Goal: Task Accomplishment & Management: Use online tool/utility

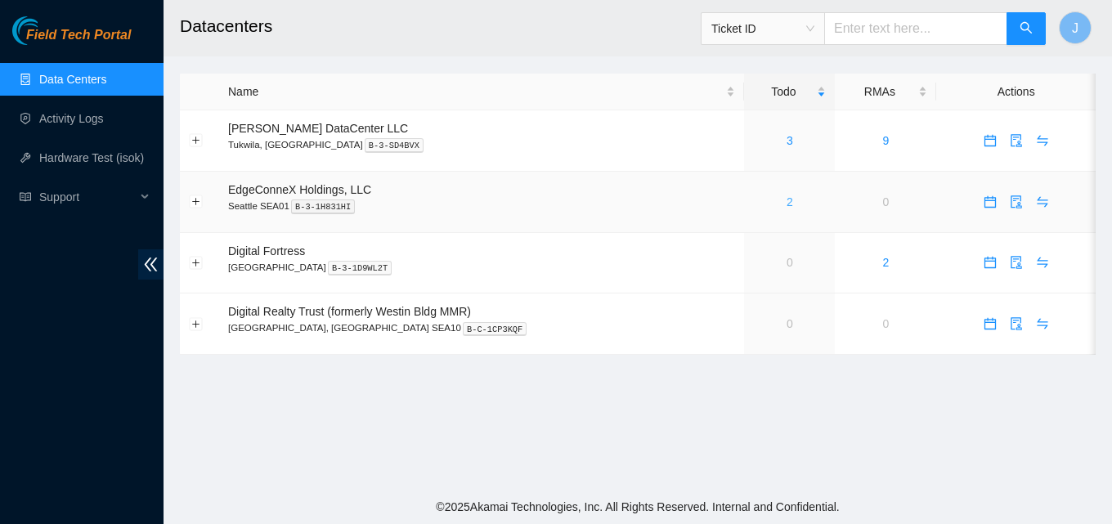
click at [787, 201] on link "2" at bounding box center [790, 201] width 7 height 13
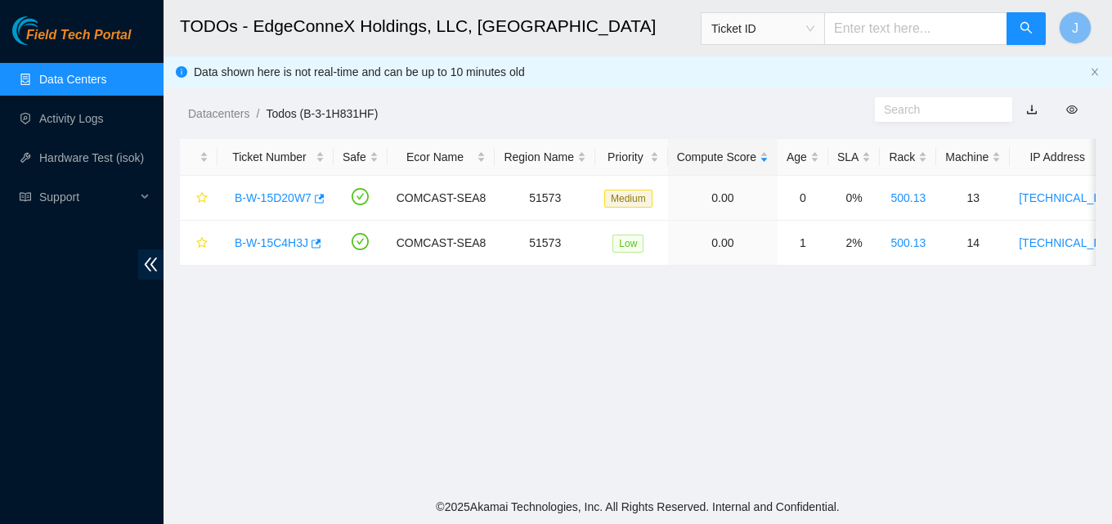
click at [698, 358] on main "TODOs - EdgeConneX Holdings, LLC, Seattle SEA01 Ticket ID J Data shown here is …" at bounding box center [638, 245] width 949 height 490
click at [310, 242] on icon "button" at bounding box center [314, 243] width 11 height 11
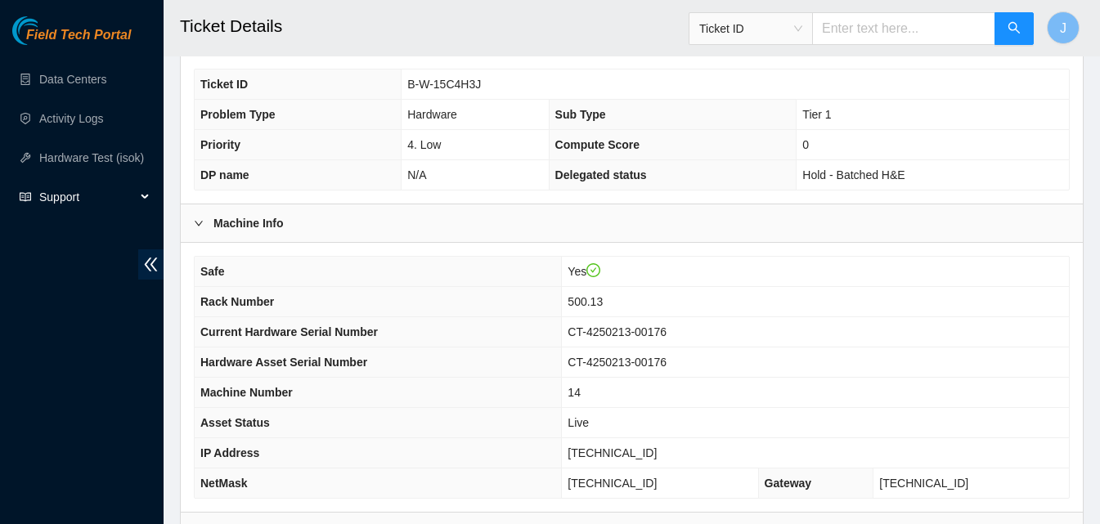
scroll to position [658, 0]
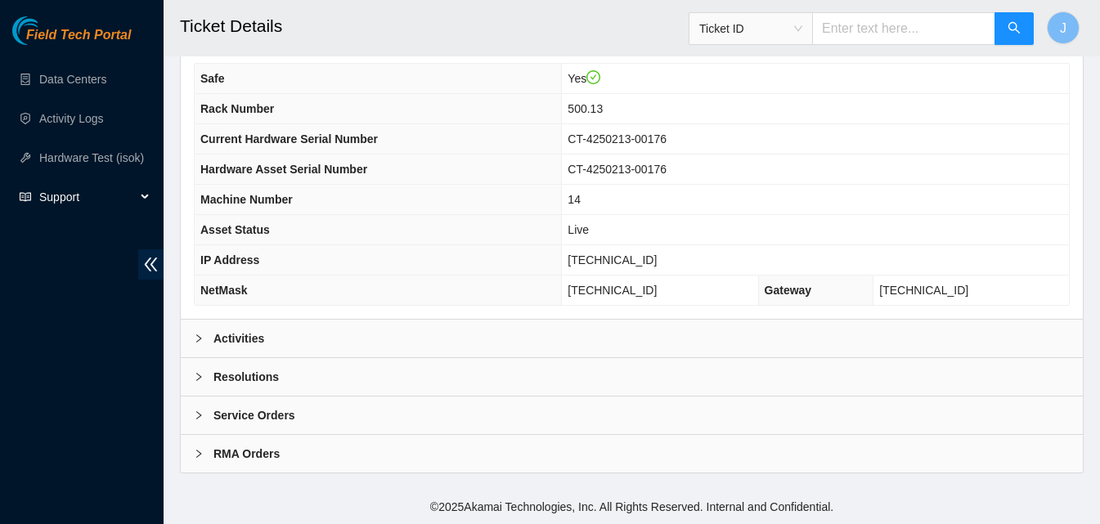
click at [696, 339] on div "Activities" at bounding box center [632, 339] width 902 height 38
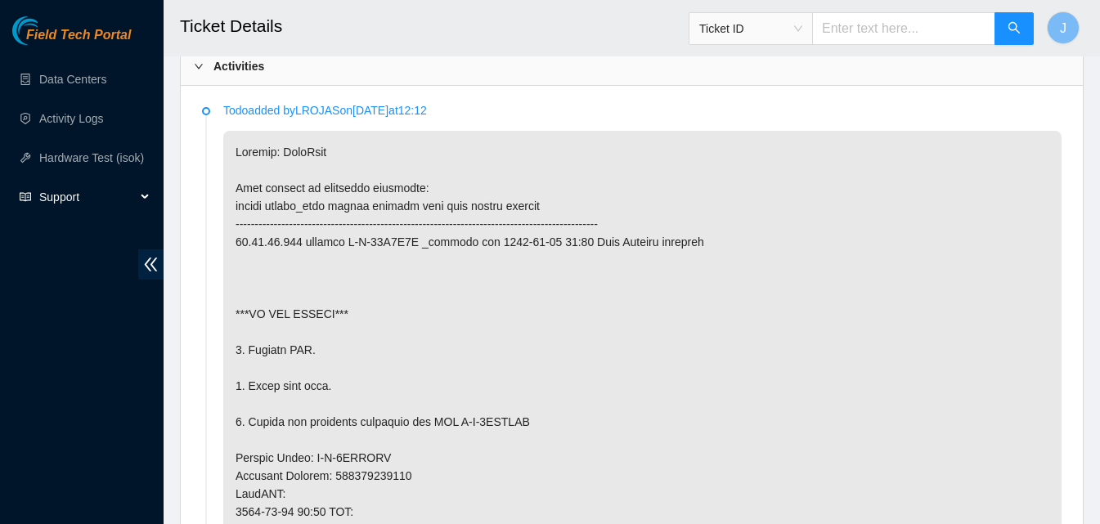
scroll to position [946, 0]
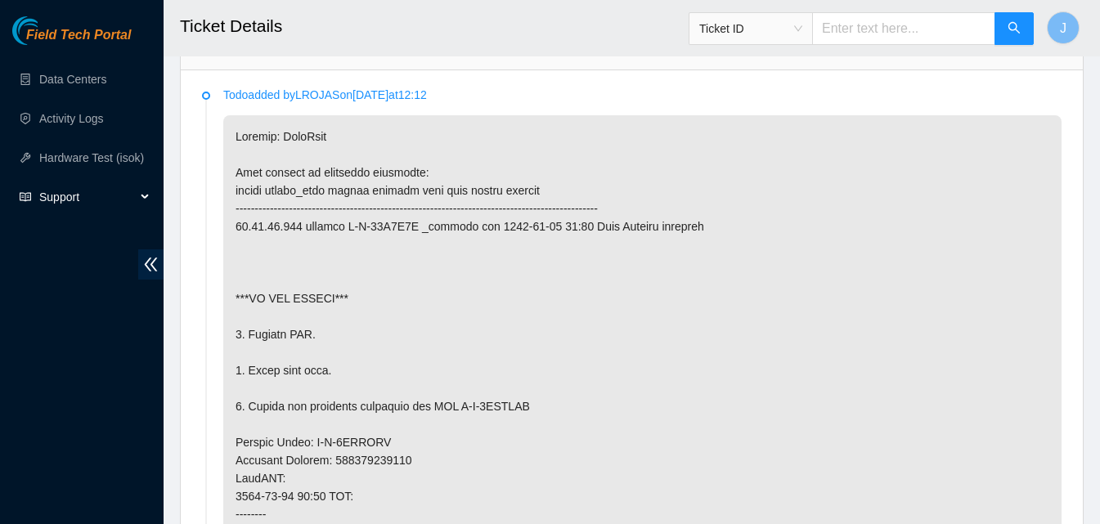
click at [88, 362] on div "Field Tech Portal Data Centers Activity Logs Hardware Test (isok) Support" at bounding box center [82, 270] width 164 height 508
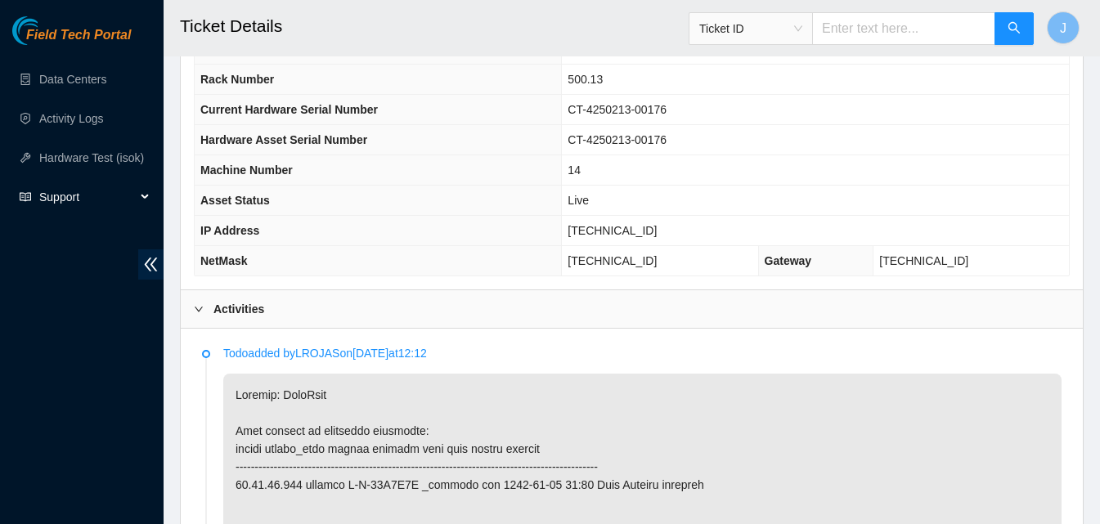
scroll to position [680, 0]
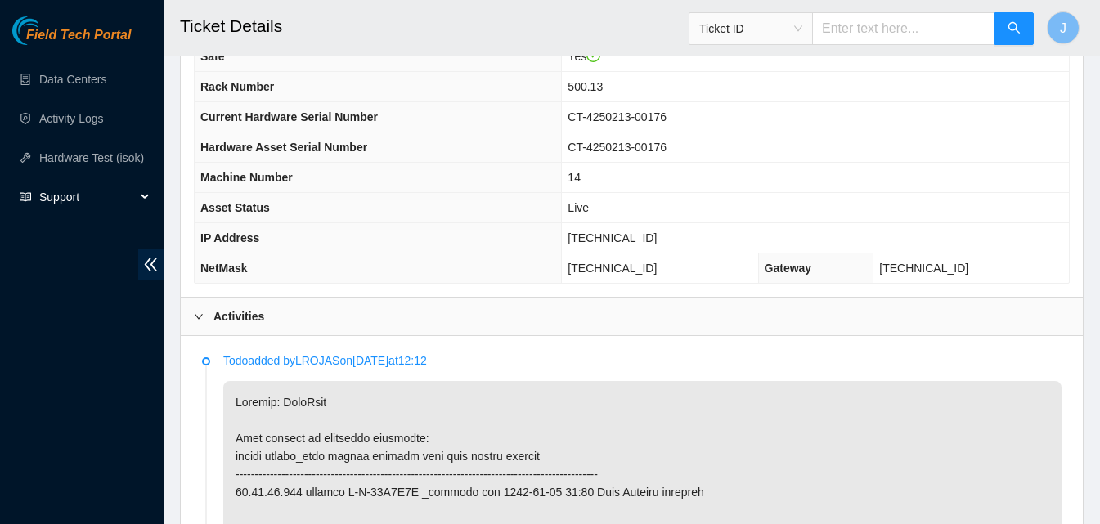
click at [707, 254] on td "255.255.255.0" at bounding box center [660, 269] width 196 height 30
drag, startPoint x: 691, startPoint y: 237, endPoint x: 595, endPoint y: 244, distance: 95.9
click at [595, 244] on tr "IP Address 23.32.46.215" at bounding box center [632, 238] width 874 height 30
copy tr "23.32.46.215"
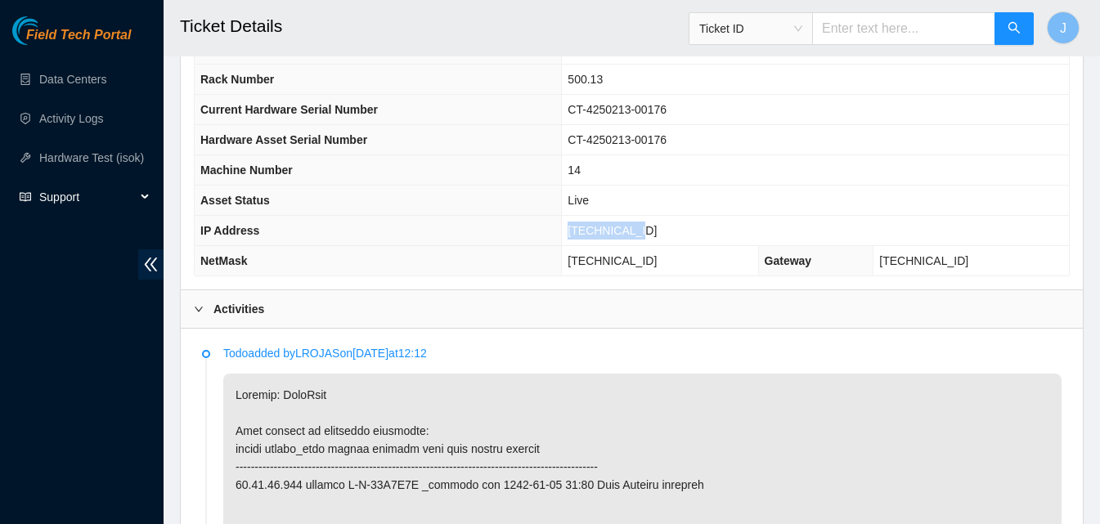
scroll to position [748, 0]
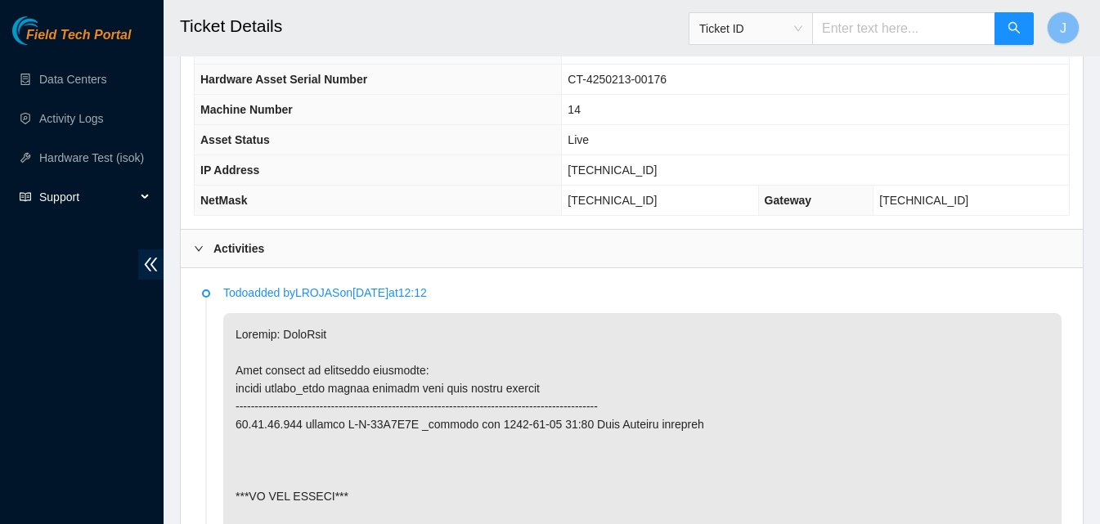
click at [384, 256] on div "Activities" at bounding box center [632, 249] width 902 height 38
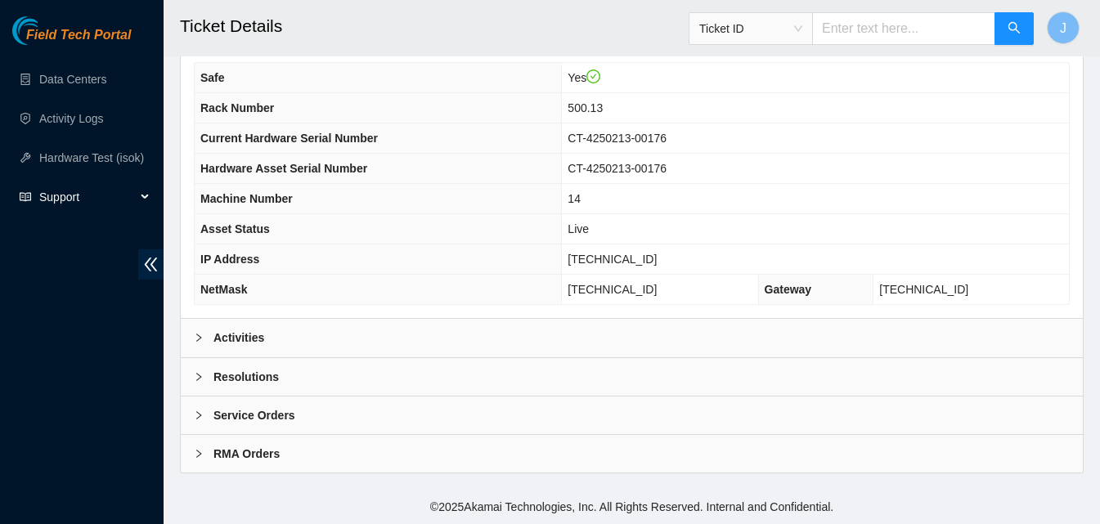
scroll to position [658, 0]
click at [373, 367] on div "Resolutions" at bounding box center [632, 377] width 902 height 38
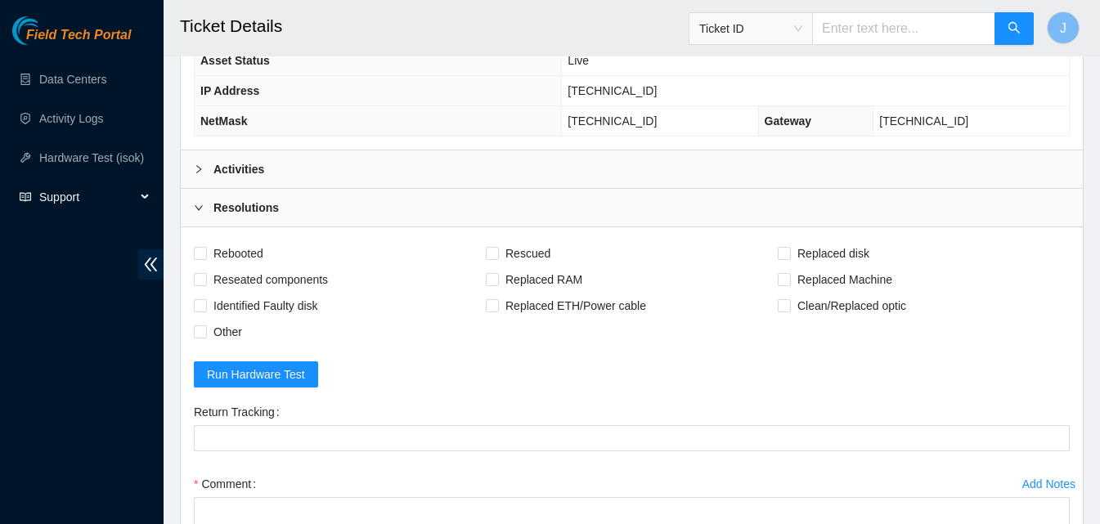
scroll to position [910, 0]
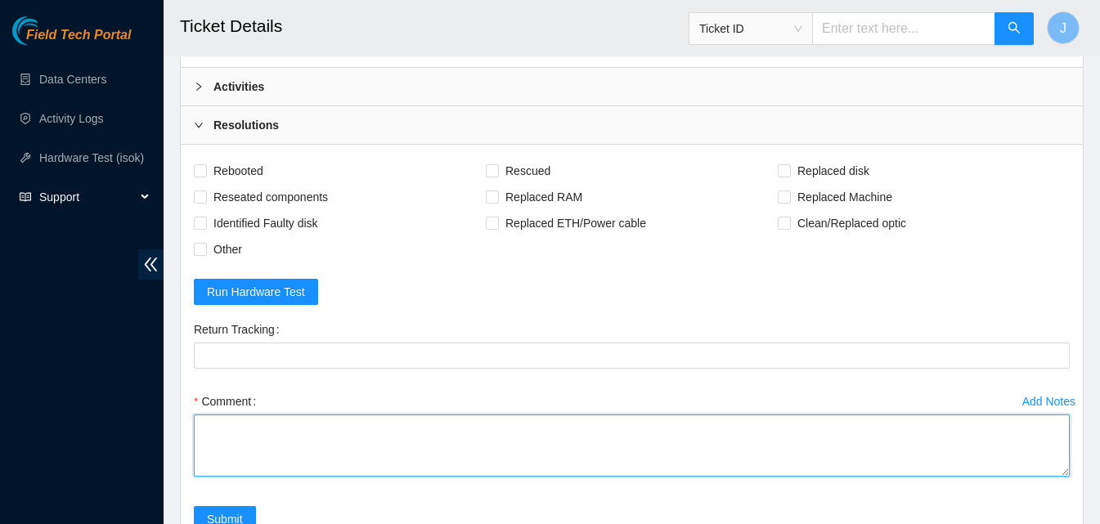
click at [584, 471] on textarea "Comment" at bounding box center [632, 446] width 876 height 62
type textarea "replaced psu booted up server ran isok passed."
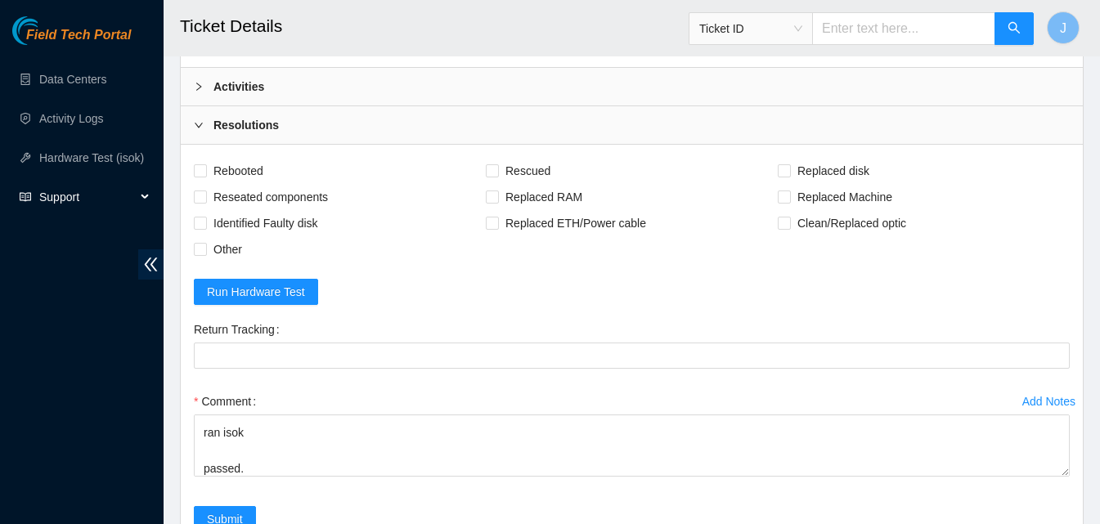
click at [277, 90] on div "Activities" at bounding box center [632, 87] width 902 height 38
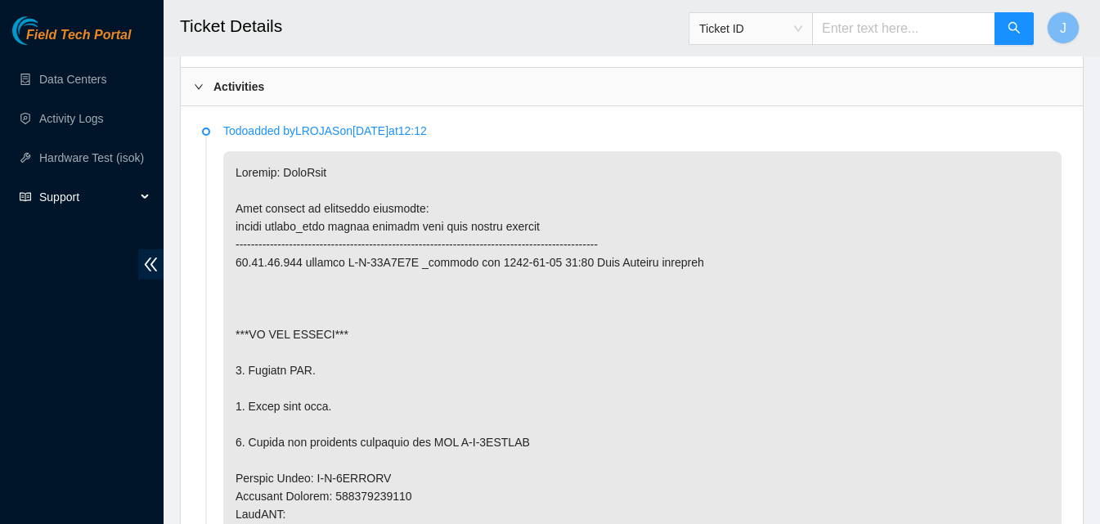
scroll to position [1368, 0]
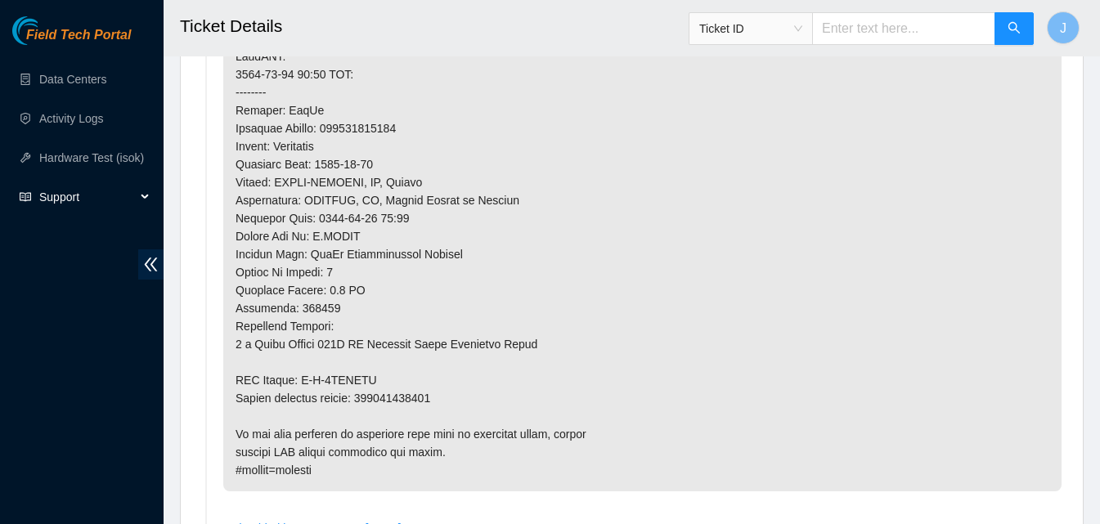
click at [414, 393] on p at bounding box center [642, 92] width 838 height 798
copy p "393343116226"
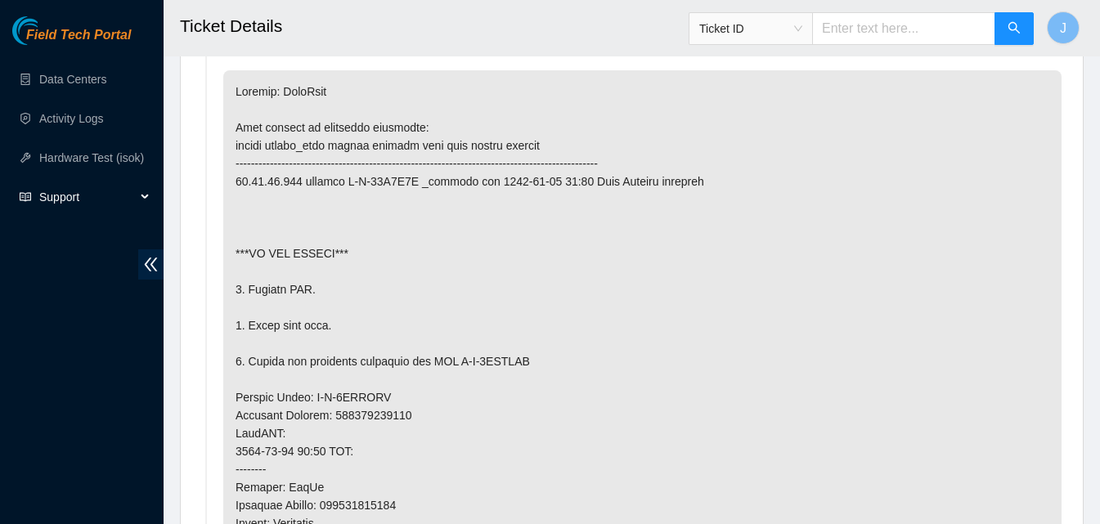
scroll to position [910, 0]
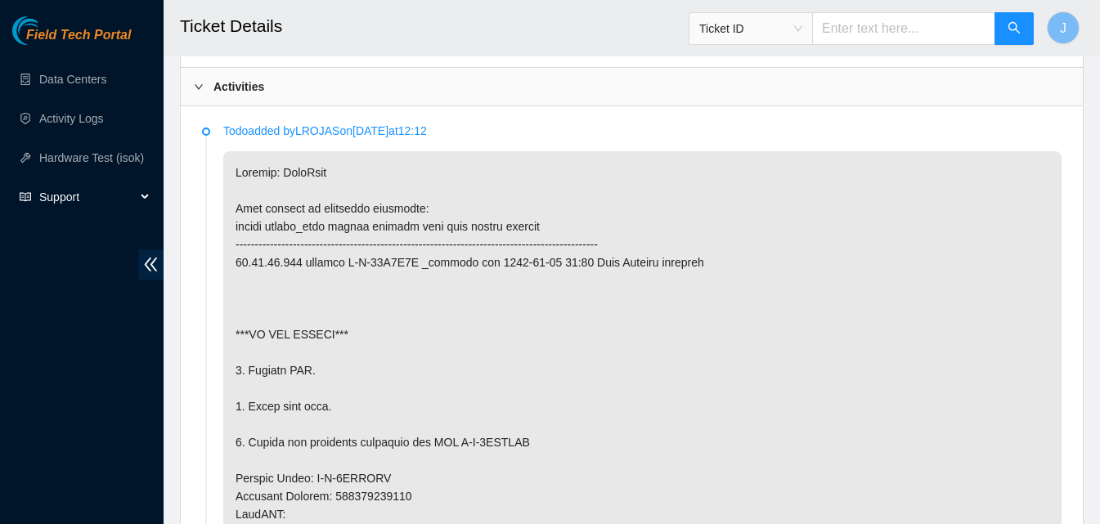
click at [713, 97] on div "Activities" at bounding box center [632, 87] width 902 height 38
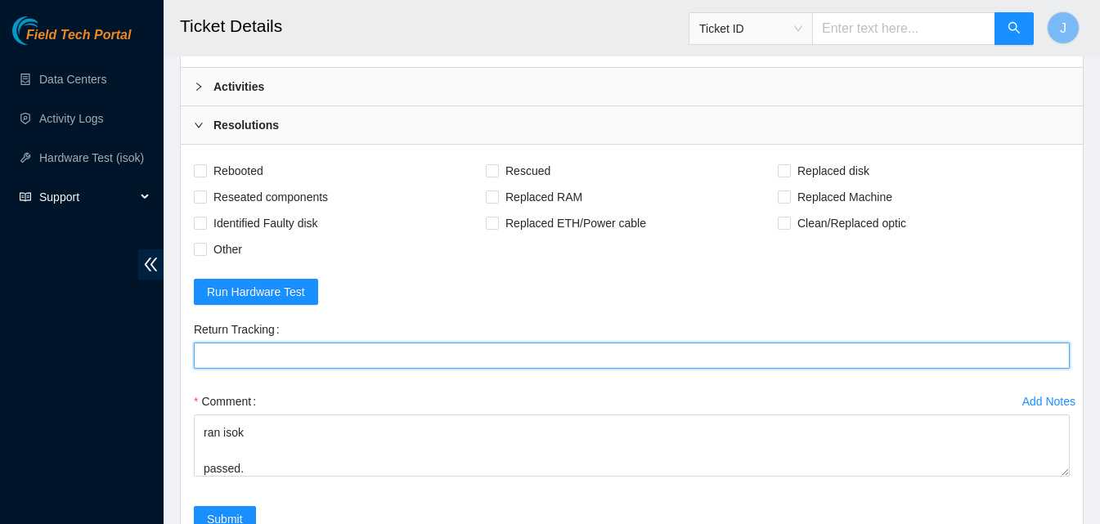
click at [404, 362] on Tracking "Return Tracking" at bounding box center [632, 356] width 876 height 26
paste Tracking "393343116226"
type Tracking "393343116226"
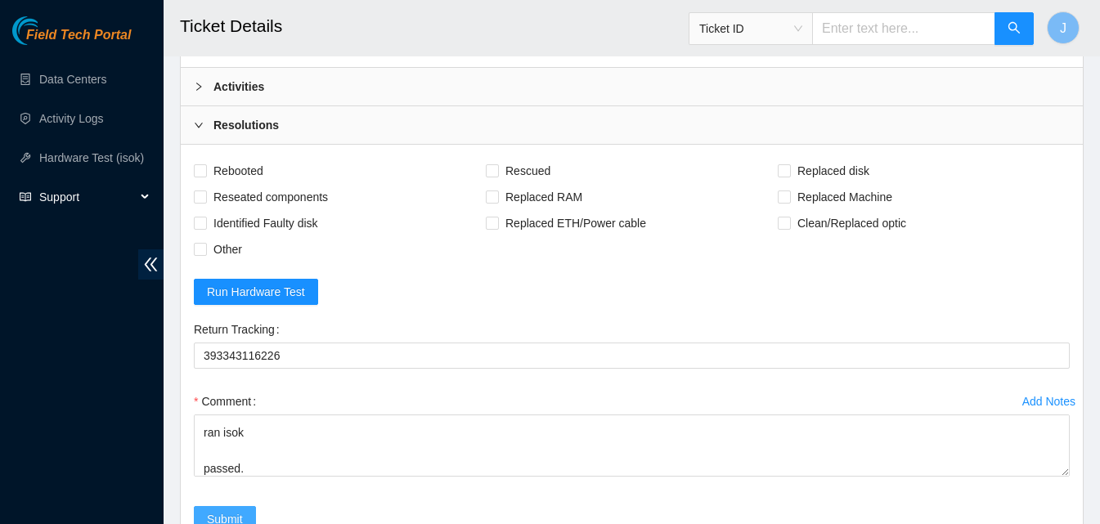
click at [236, 511] on span "Submit" at bounding box center [225, 519] width 36 height 18
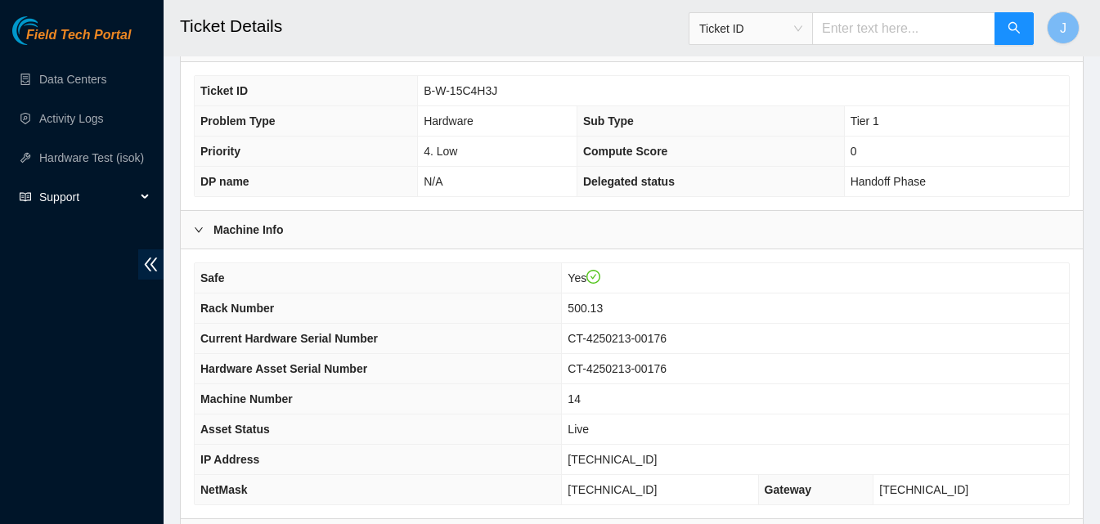
scroll to position [658, 0]
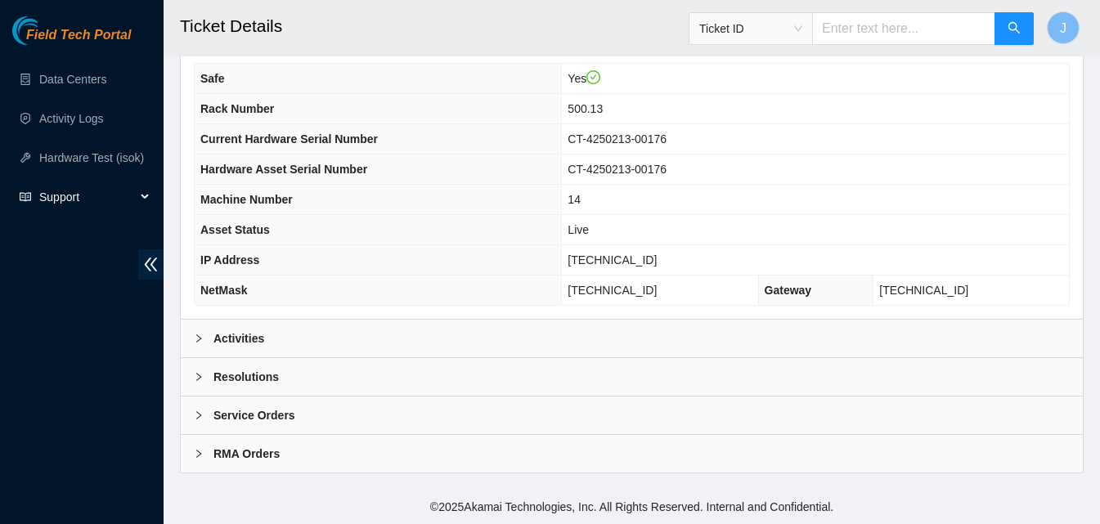
click at [712, 341] on div "Activities" at bounding box center [632, 339] width 902 height 38
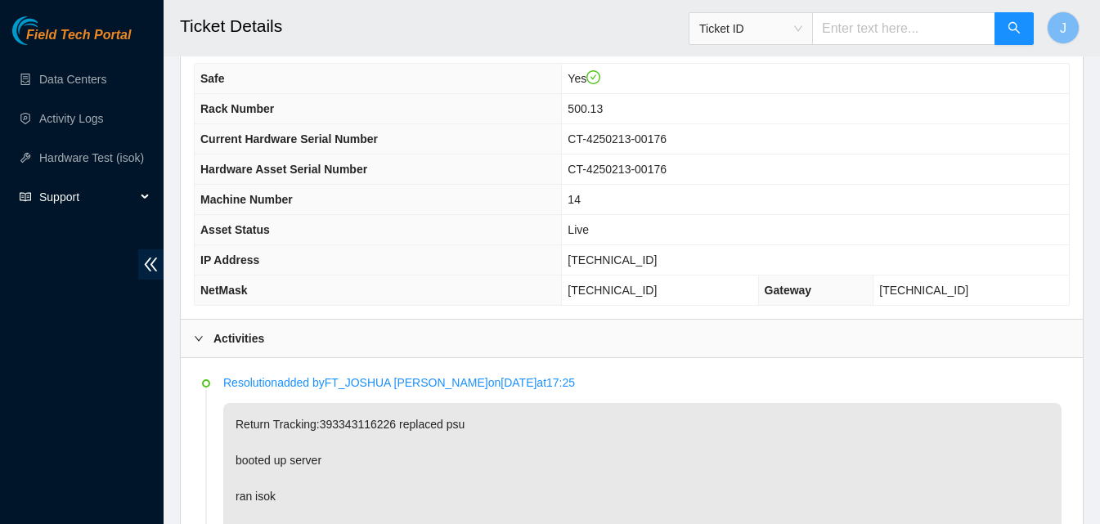
scroll to position [690, 0]
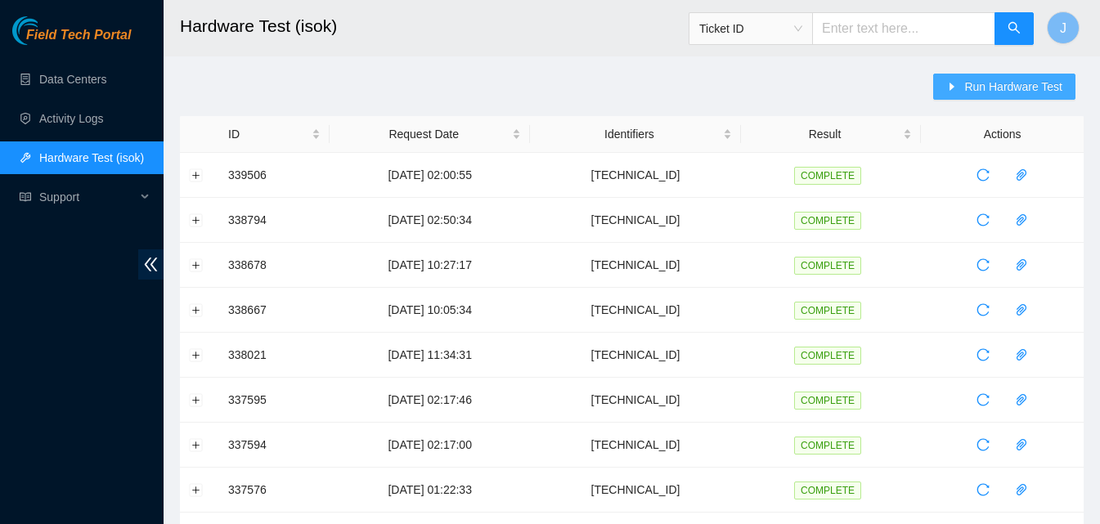
click at [998, 76] on button "Run Hardware Test" at bounding box center [1004, 87] width 142 height 26
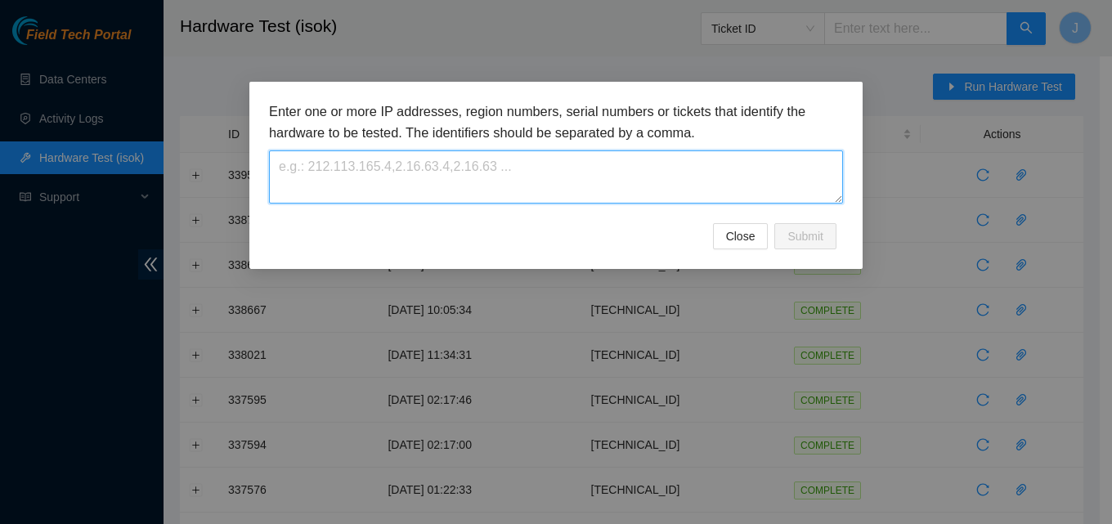
click at [528, 160] on textarea at bounding box center [556, 176] width 574 height 53
paste textarea "23.32.46.215"
type textarea "23.32.46.215"
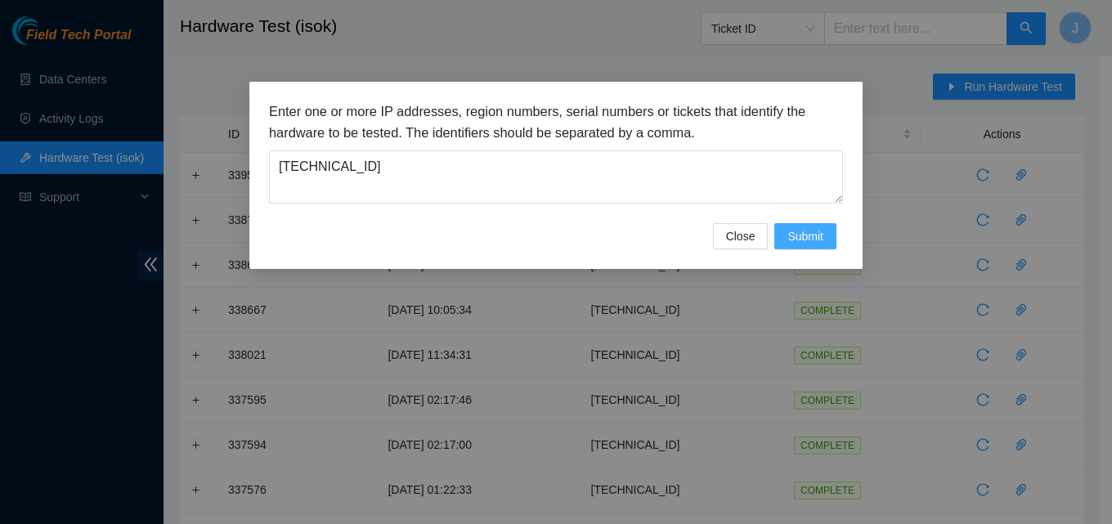
click at [789, 239] on span "Submit" at bounding box center [806, 236] width 36 height 18
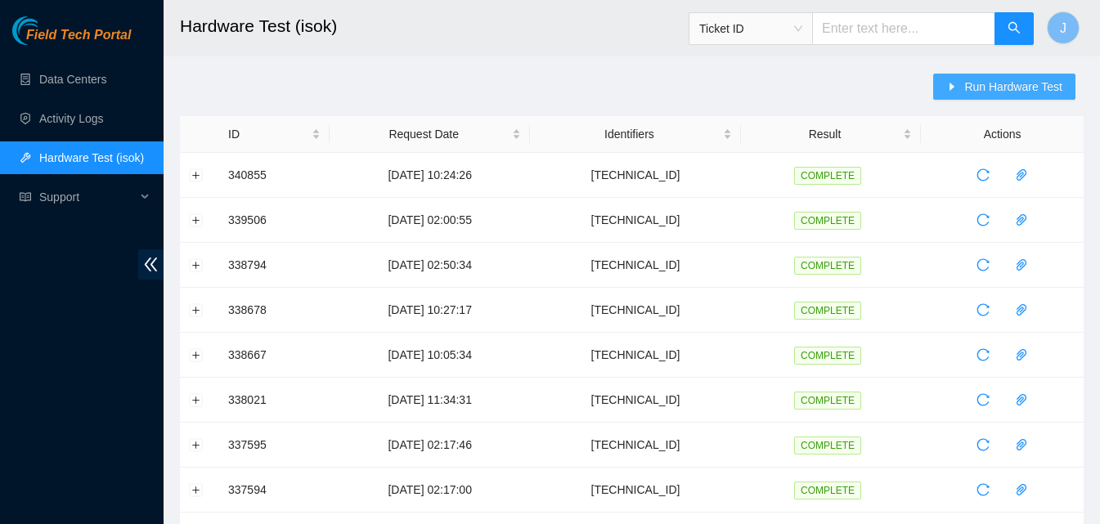
click at [1028, 83] on span "Run Hardware Test" at bounding box center [1013, 87] width 98 height 18
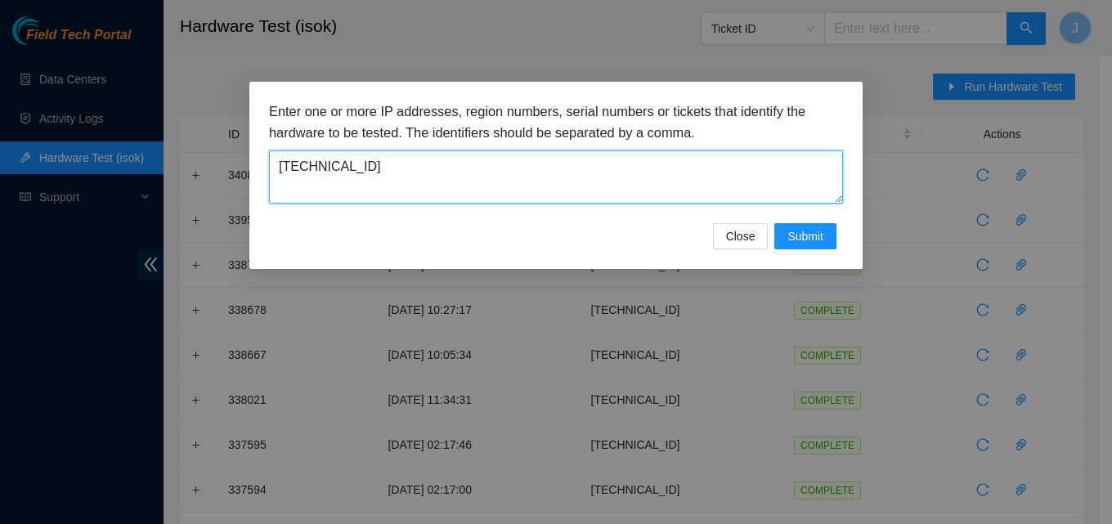
drag, startPoint x: 586, startPoint y: 175, endPoint x: 168, endPoint y: 150, distance: 418.7
click at [168, 150] on div "Enter one or more IP addresses, region numbers, serial numbers or tickets that …" at bounding box center [556, 262] width 1112 height 524
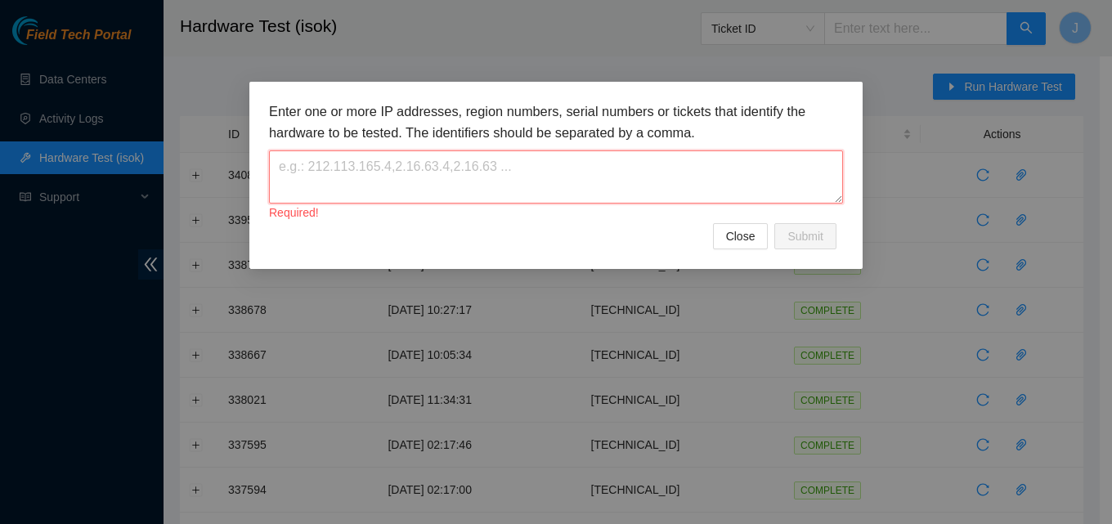
paste textarea "[TECHNICAL_ID]"
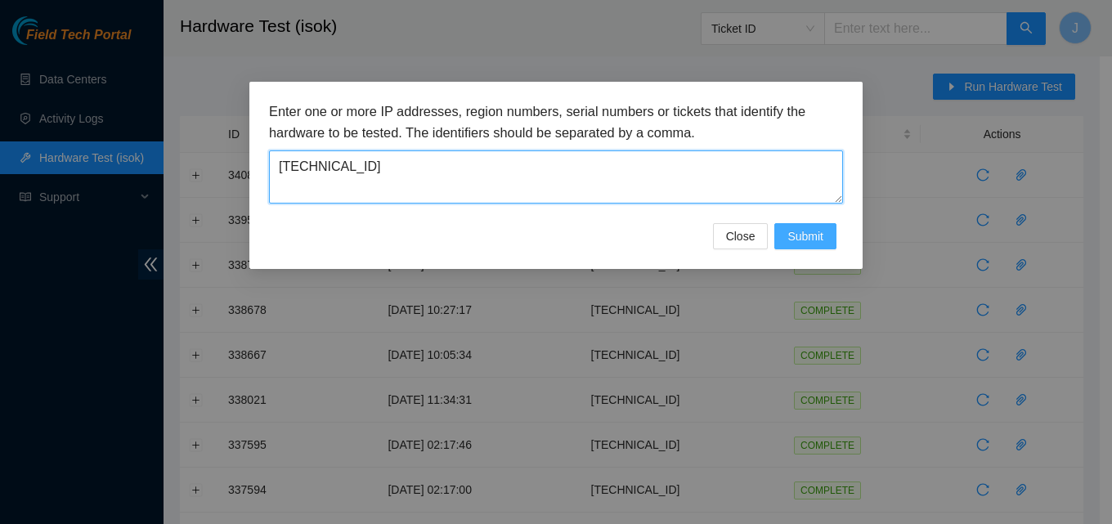
type textarea "[TECHNICAL_ID]"
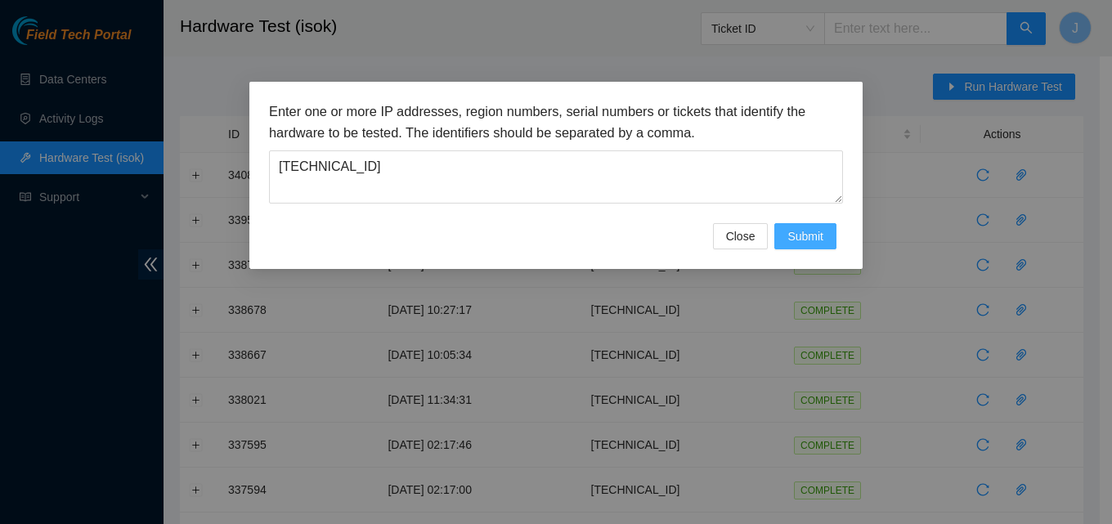
click at [806, 231] on span "Submit" at bounding box center [806, 236] width 36 height 18
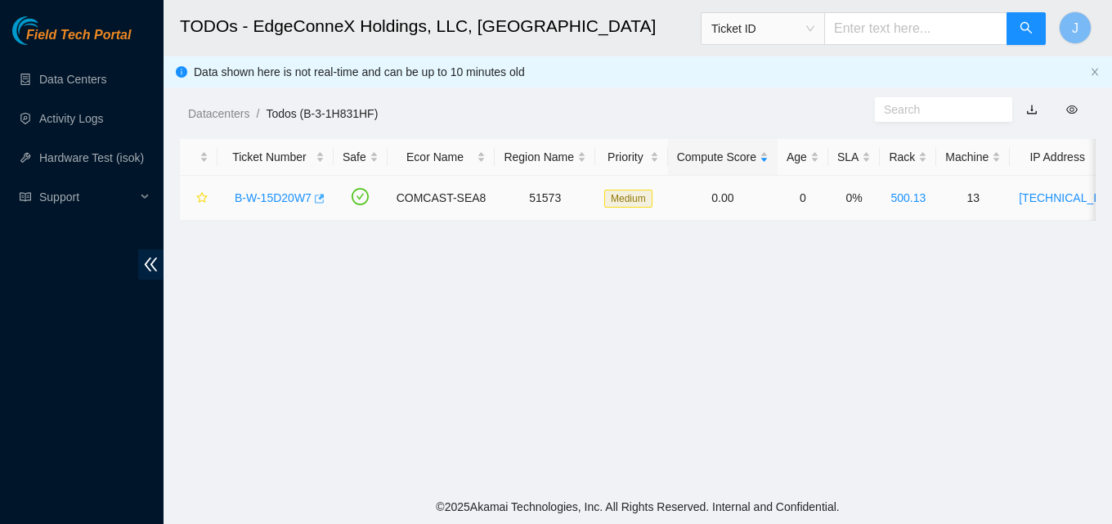
click at [318, 195] on body "Field Tech Portal Data Centers Activity Logs Hardware Test (isok) Support TODOs…" at bounding box center [556, 262] width 1112 height 524
click at [321, 200] on icon "button" at bounding box center [317, 198] width 11 height 11
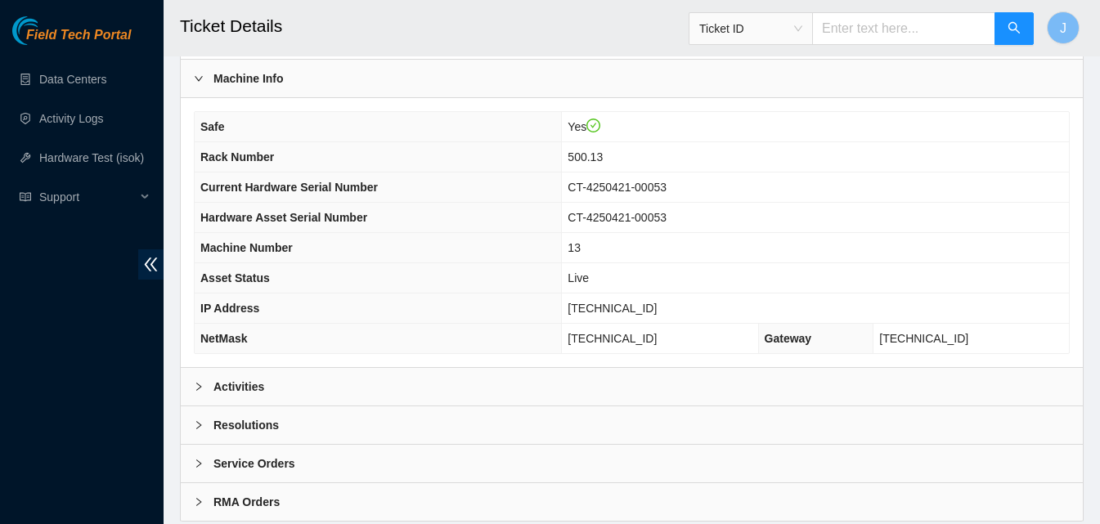
scroll to position [614, 0]
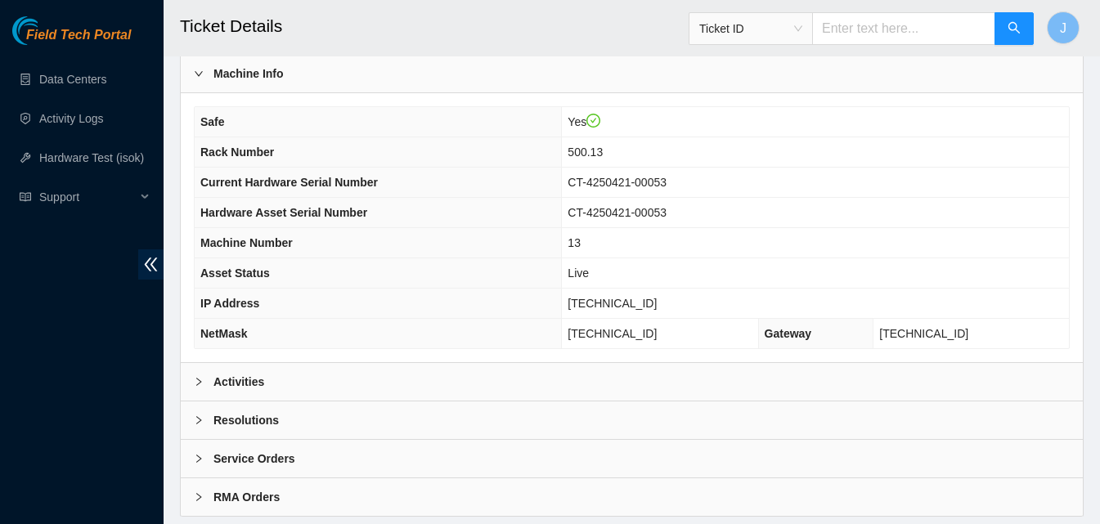
click at [272, 384] on div "Activities" at bounding box center [632, 382] width 902 height 38
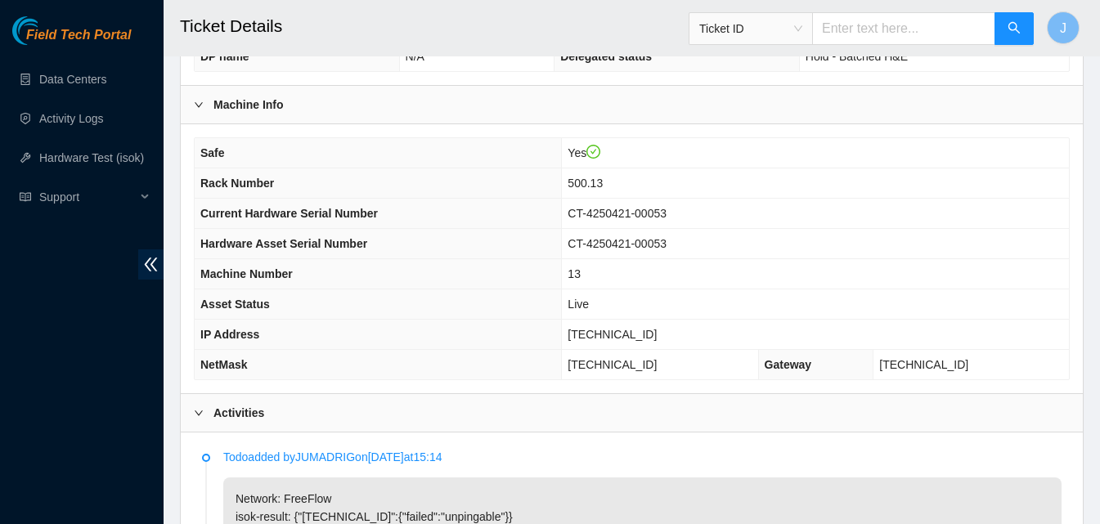
scroll to position [568, 0]
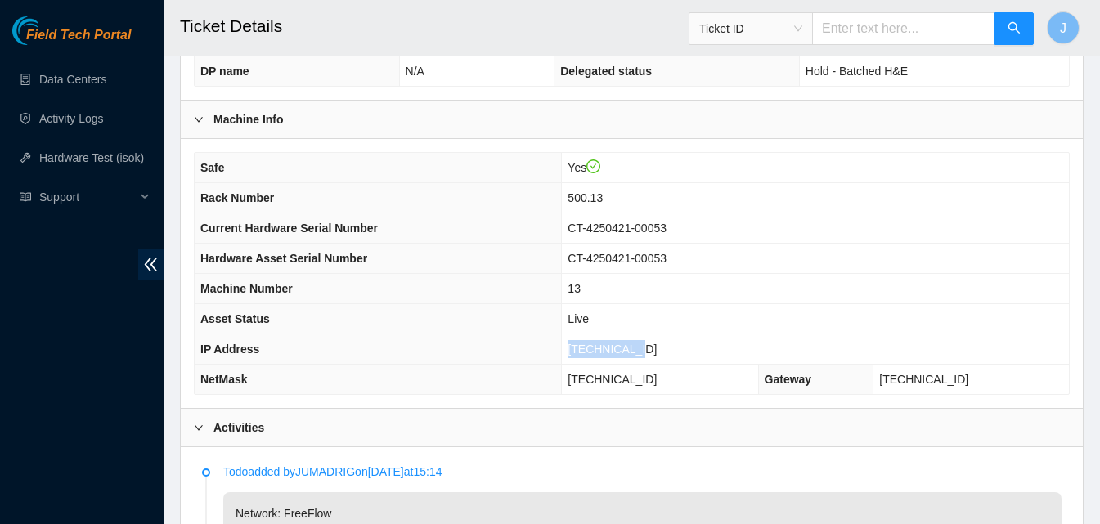
drag, startPoint x: 721, startPoint y: 353, endPoint x: 569, endPoint y: 355, distance: 151.3
click at [569, 355] on tr "IP Address 23.32.46.214" at bounding box center [632, 350] width 874 height 30
copy tr "23.32.46.214"
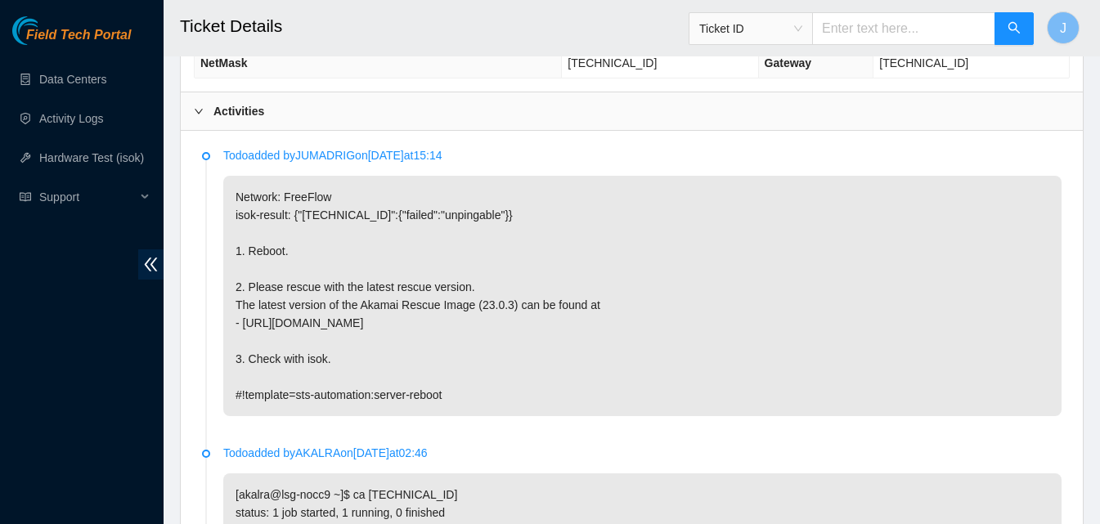
scroll to position [904, 0]
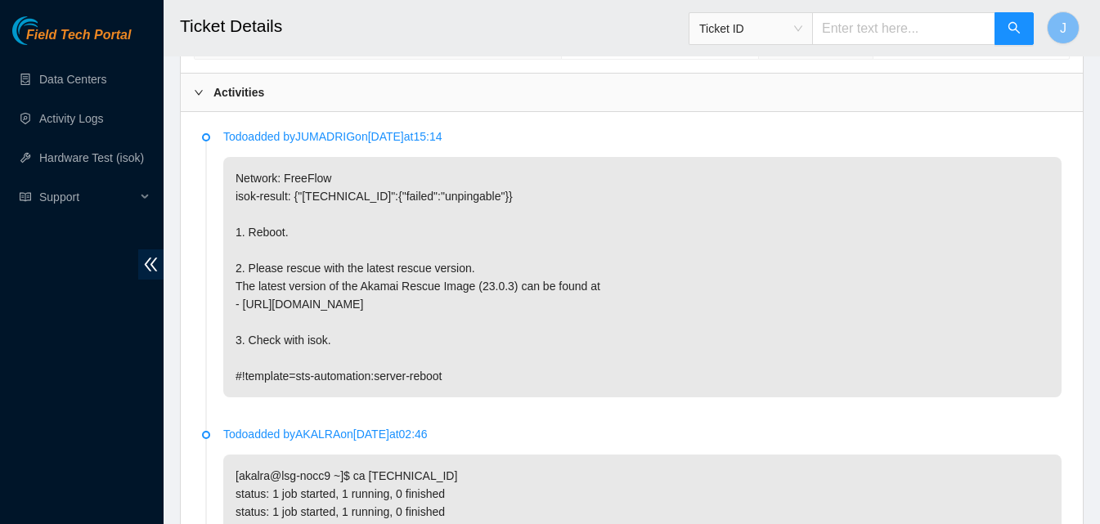
click at [598, 83] on div "Activities" at bounding box center [632, 93] width 902 height 38
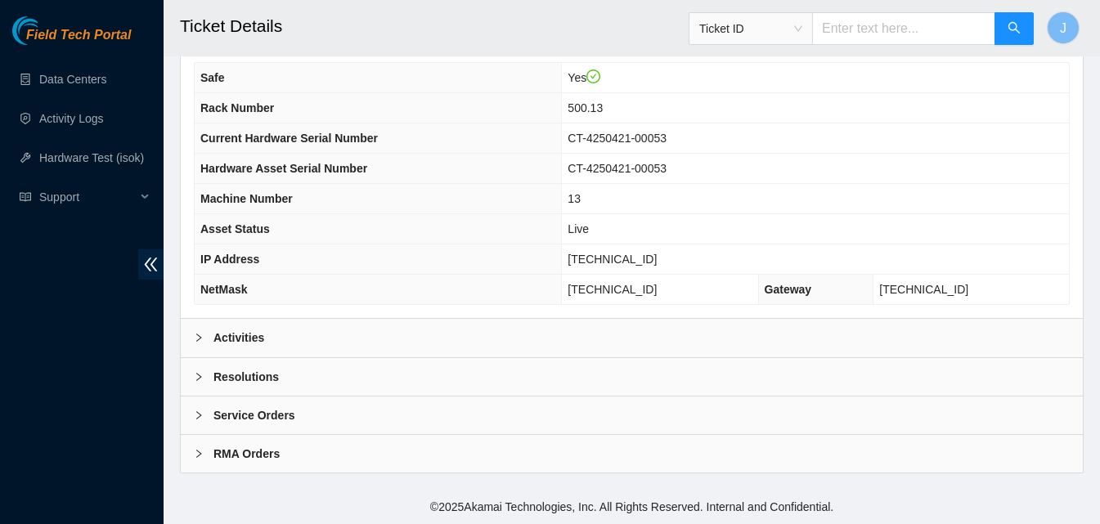
scroll to position [658, 0]
click at [537, 384] on div "Resolutions" at bounding box center [632, 377] width 902 height 38
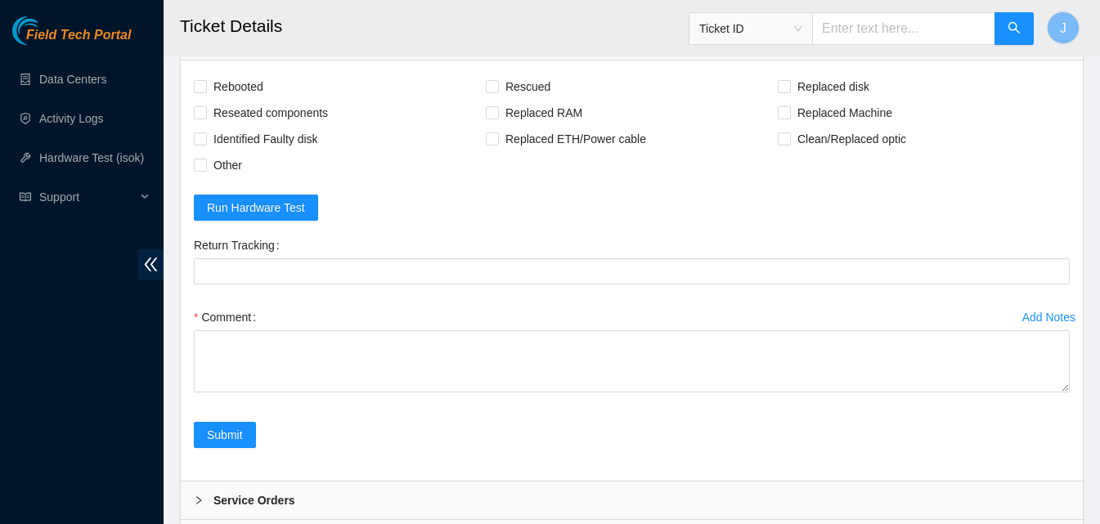
scroll to position [1015, 0]
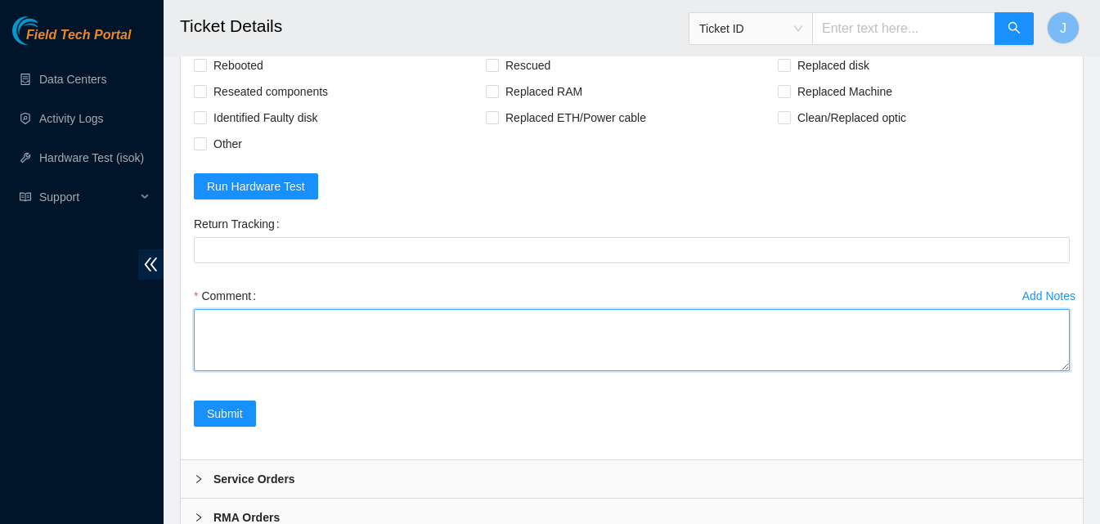
click at [313, 339] on textarea "Comment" at bounding box center [632, 340] width 876 height 62
type textarea "server was frozen rebooted rescued ran isok passed"
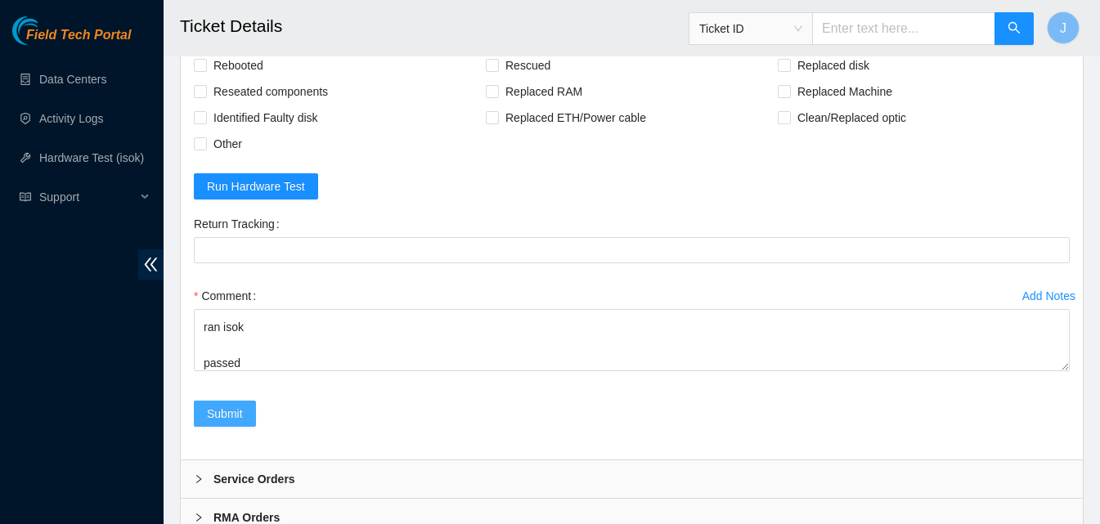
click at [226, 417] on span "Submit" at bounding box center [225, 414] width 36 height 18
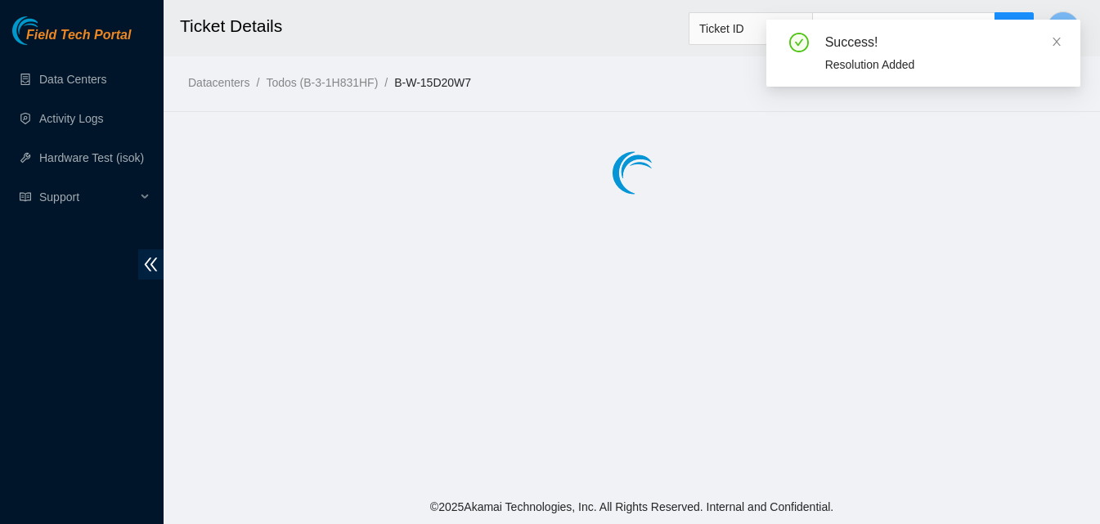
scroll to position [0, 0]
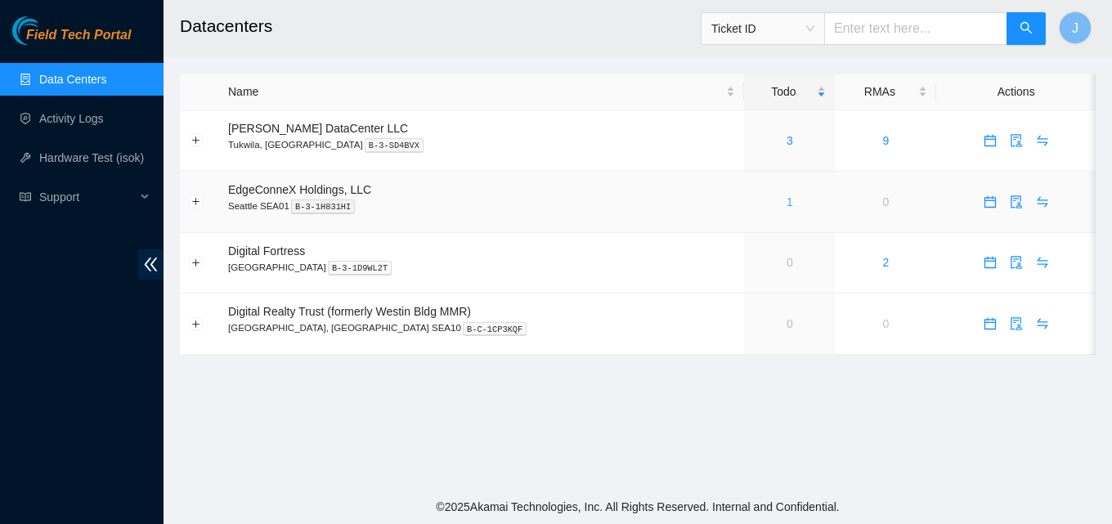
click at [787, 195] on link "1" at bounding box center [790, 201] width 7 height 13
